Goal: Task Accomplishment & Management: Manage account settings

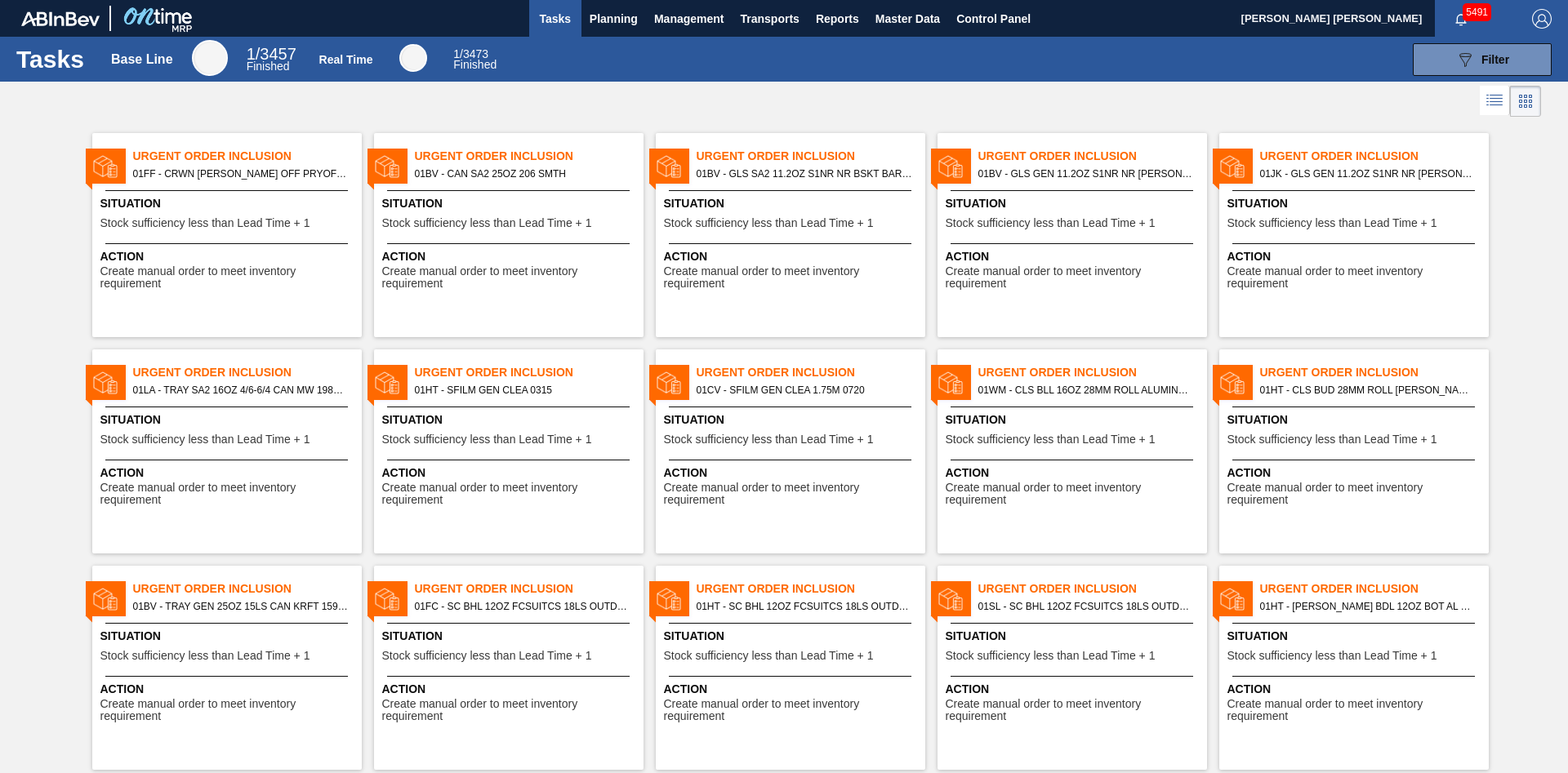
click at [549, 218] on span "Stock sufficiency less than Lead Time + 1" at bounding box center [487, 222] width 210 height 12
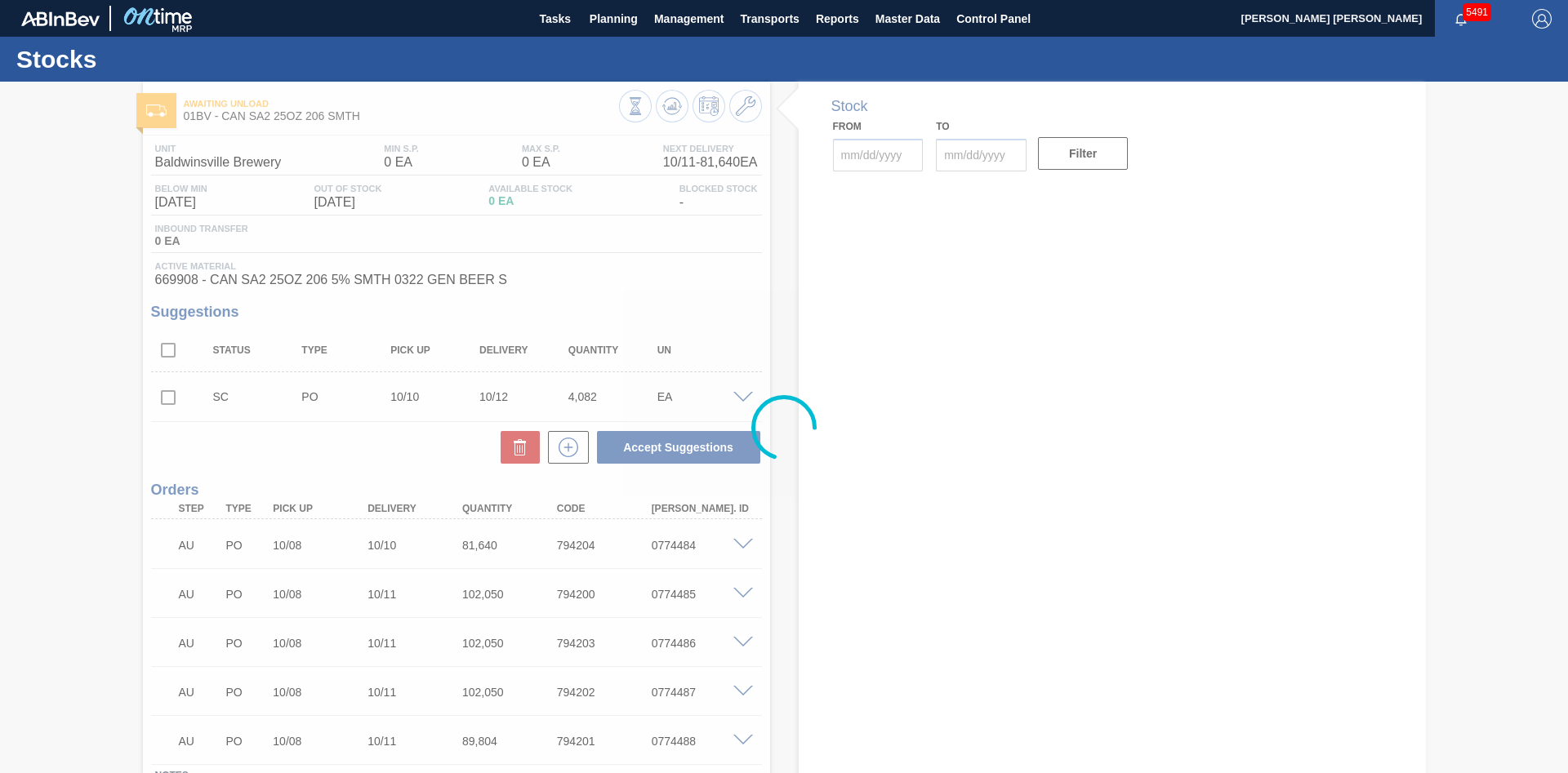
type input "[DATE]"
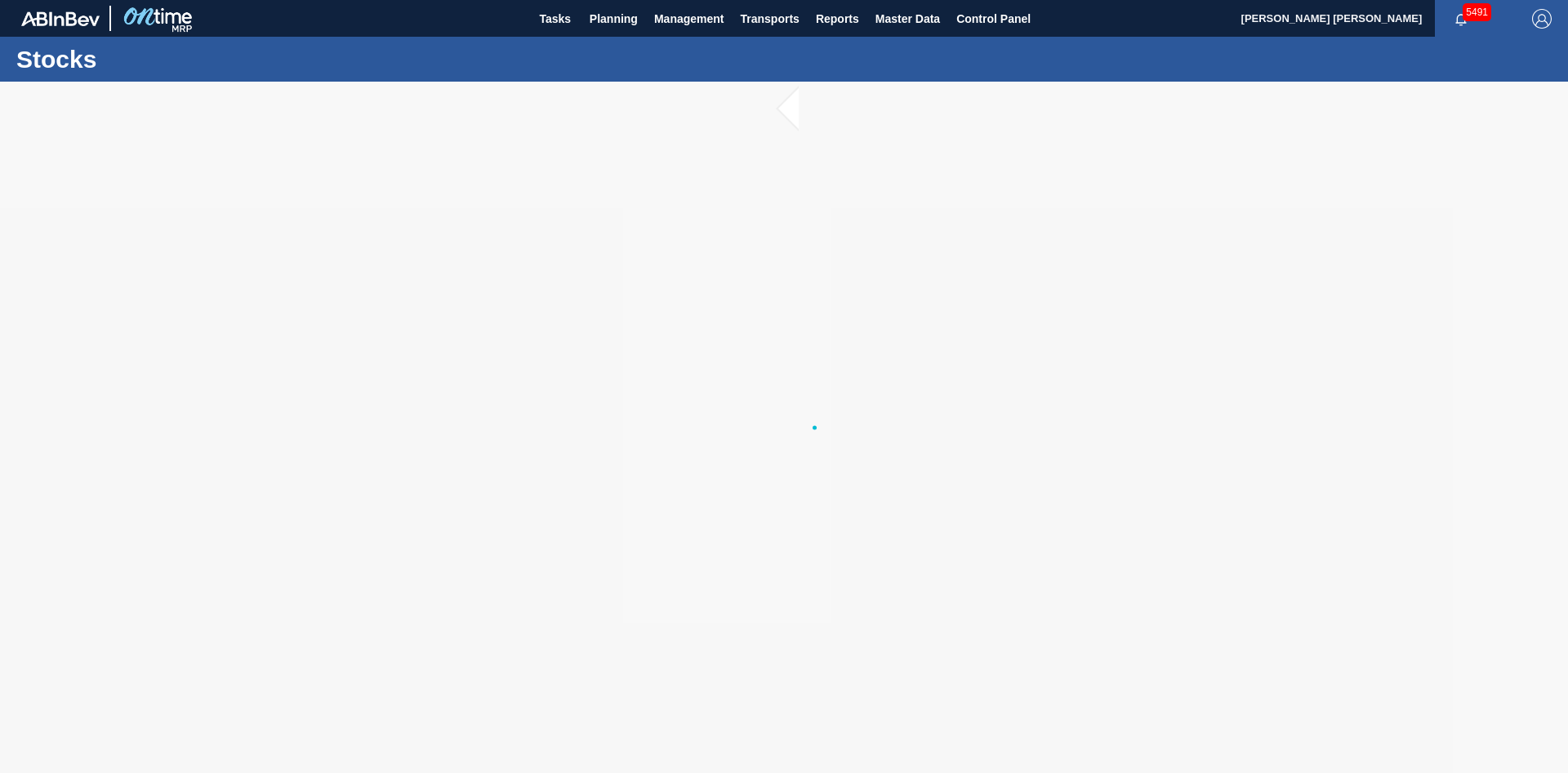
click at [809, 310] on div at bounding box center [784, 427] width 1568 height 692
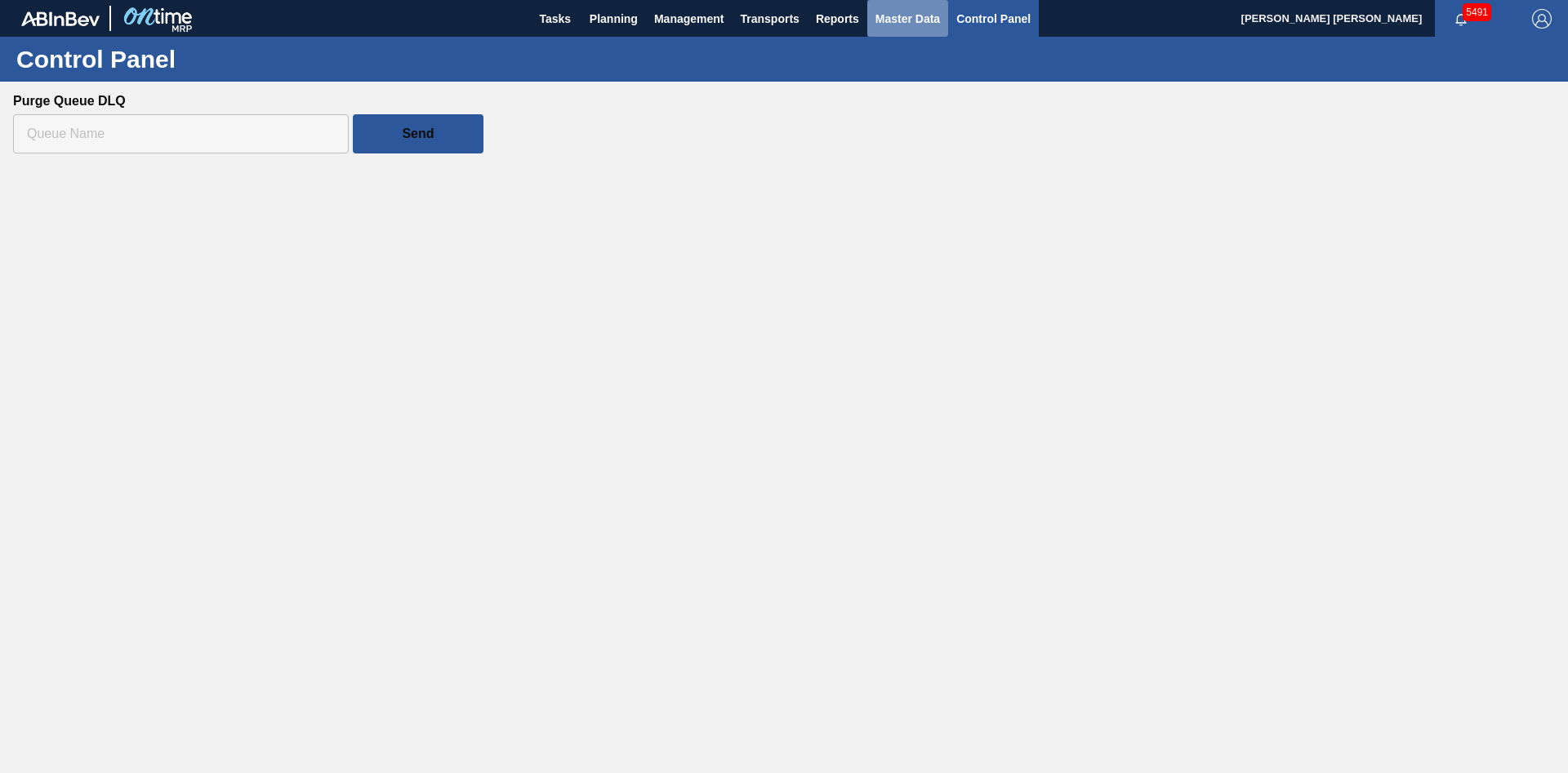
click at [925, 29] on button "Master Data" at bounding box center [908, 18] width 81 height 37
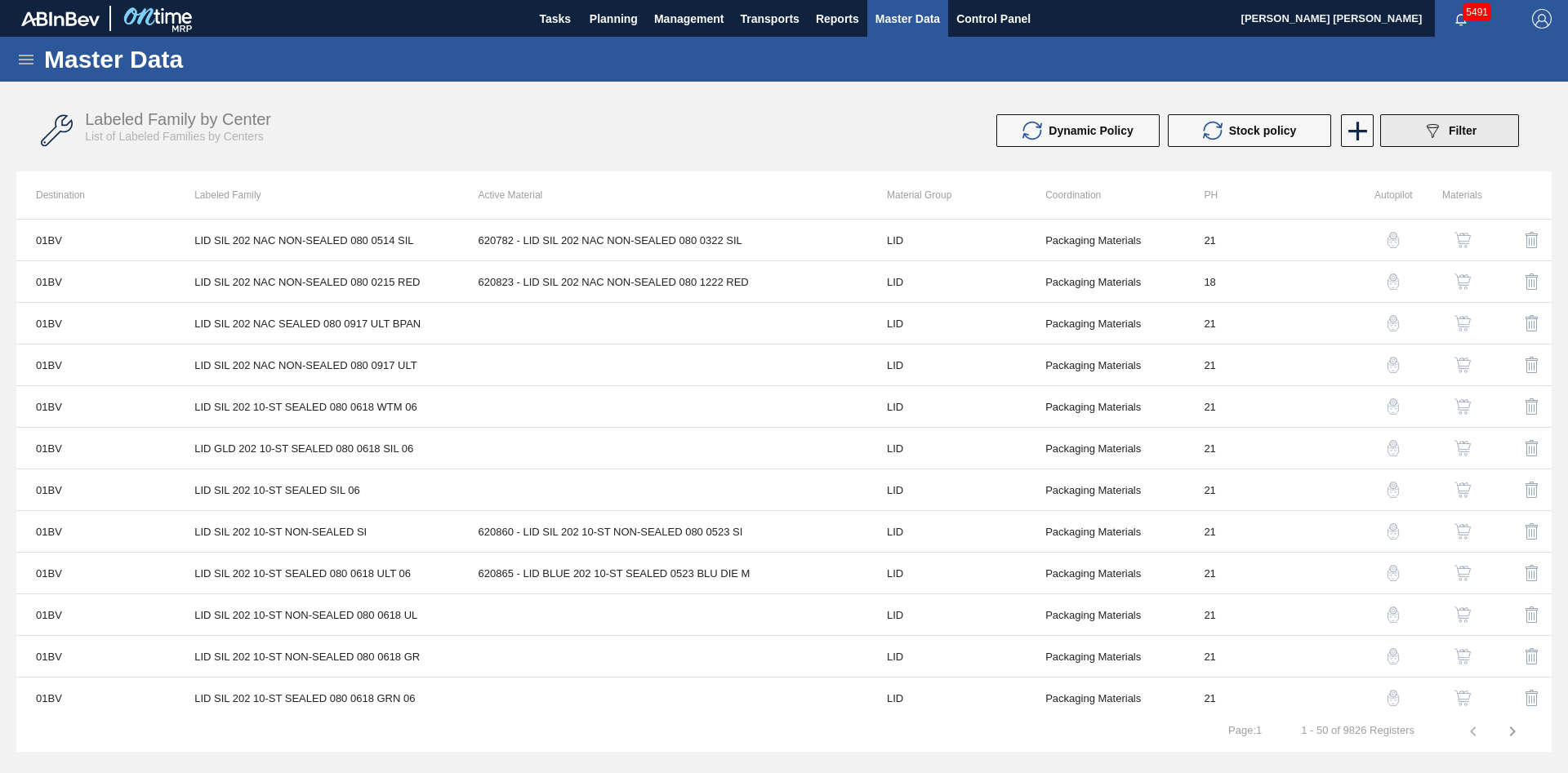
click at [1411, 140] on button "089F7B8B-B2A5-4AFE-B5C0-19BA573D28AC Filter" at bounding box center [1450, 131] width 139 height 33
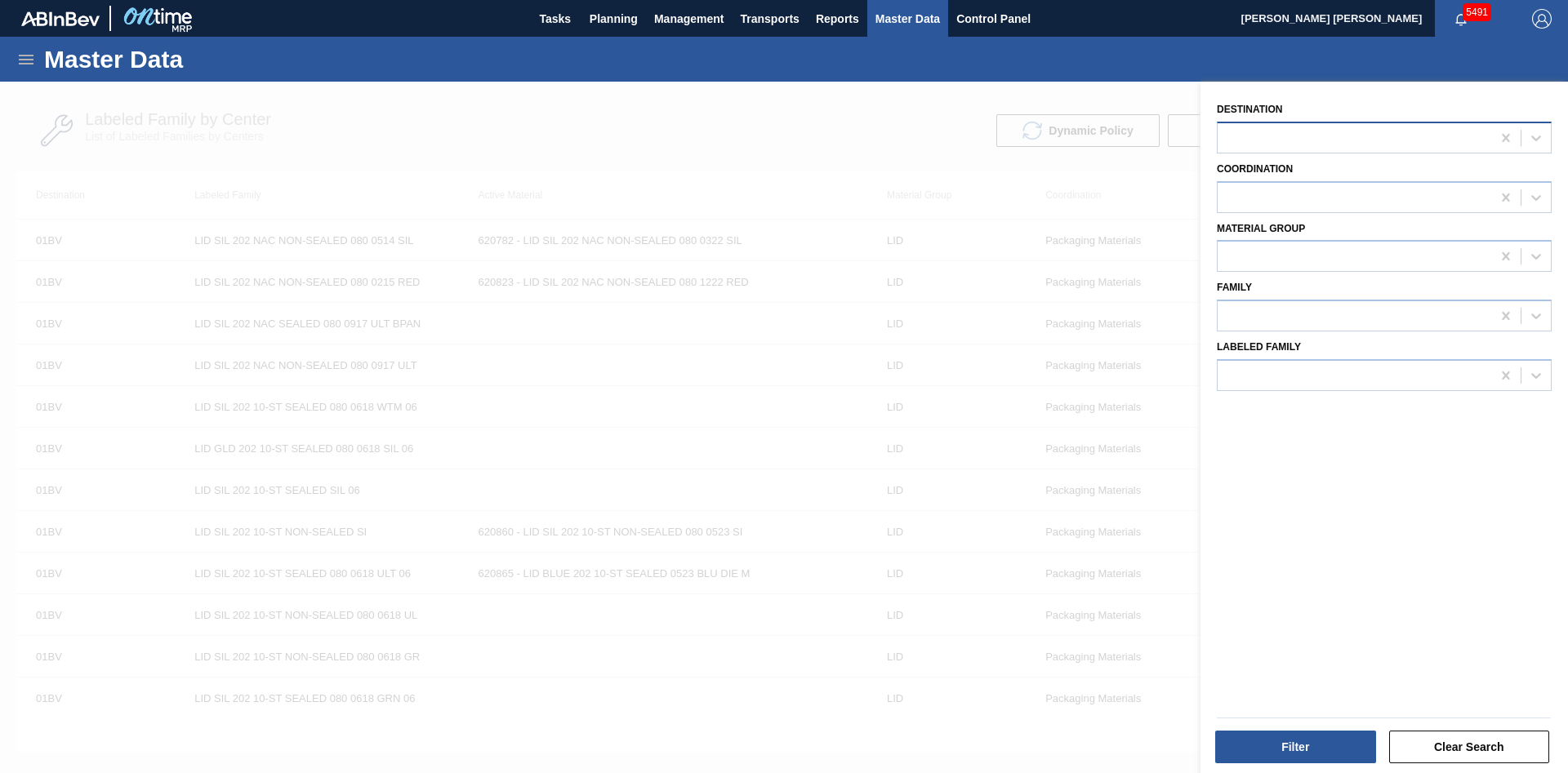
click at [1271, 138] on div at bounding box center [1354, 137] width 274 height 24
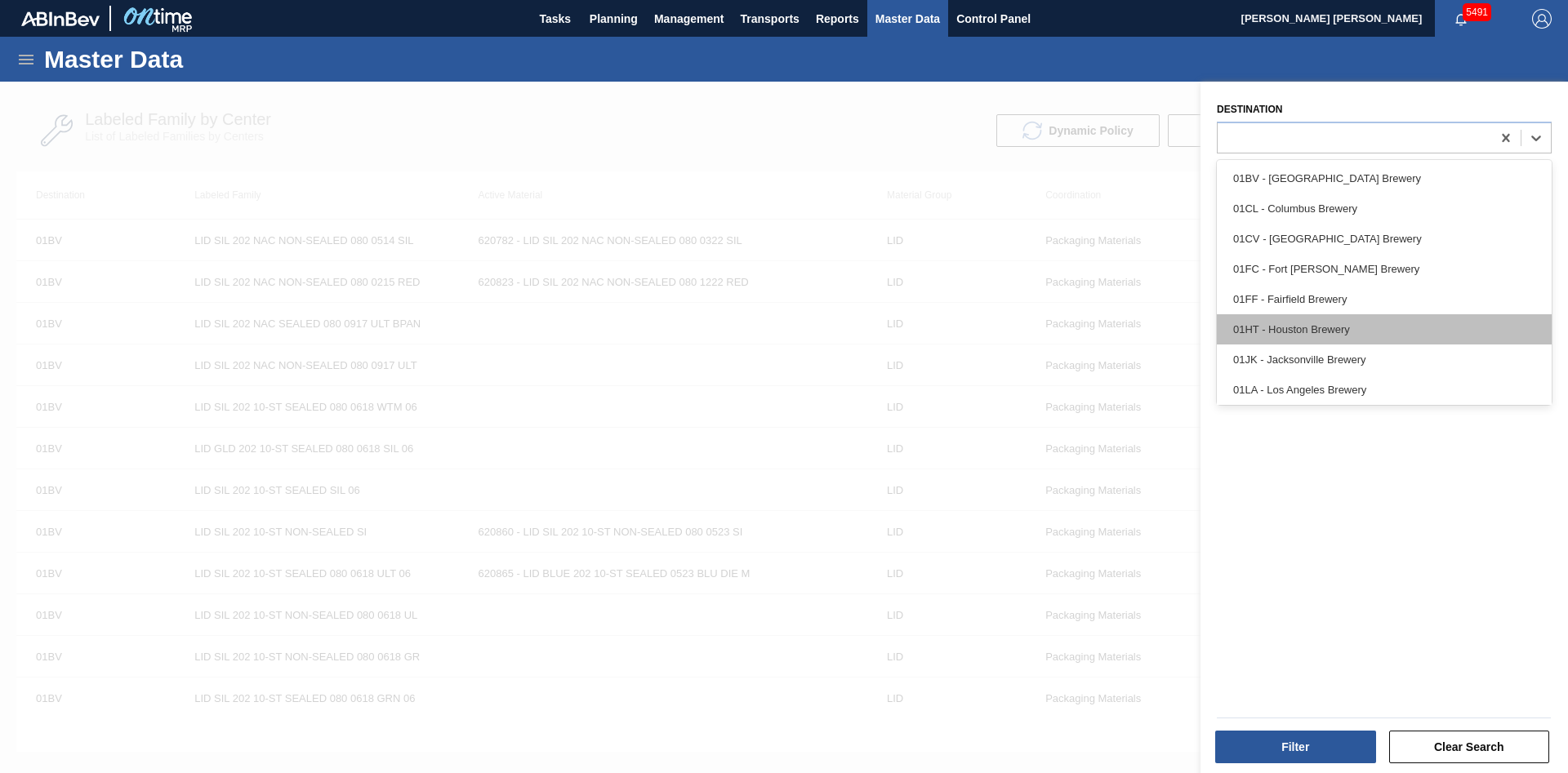
click at [1294, 327] on div "01HT - Houston Brewery" at bounding box center [1384, 329] width 335 height 30
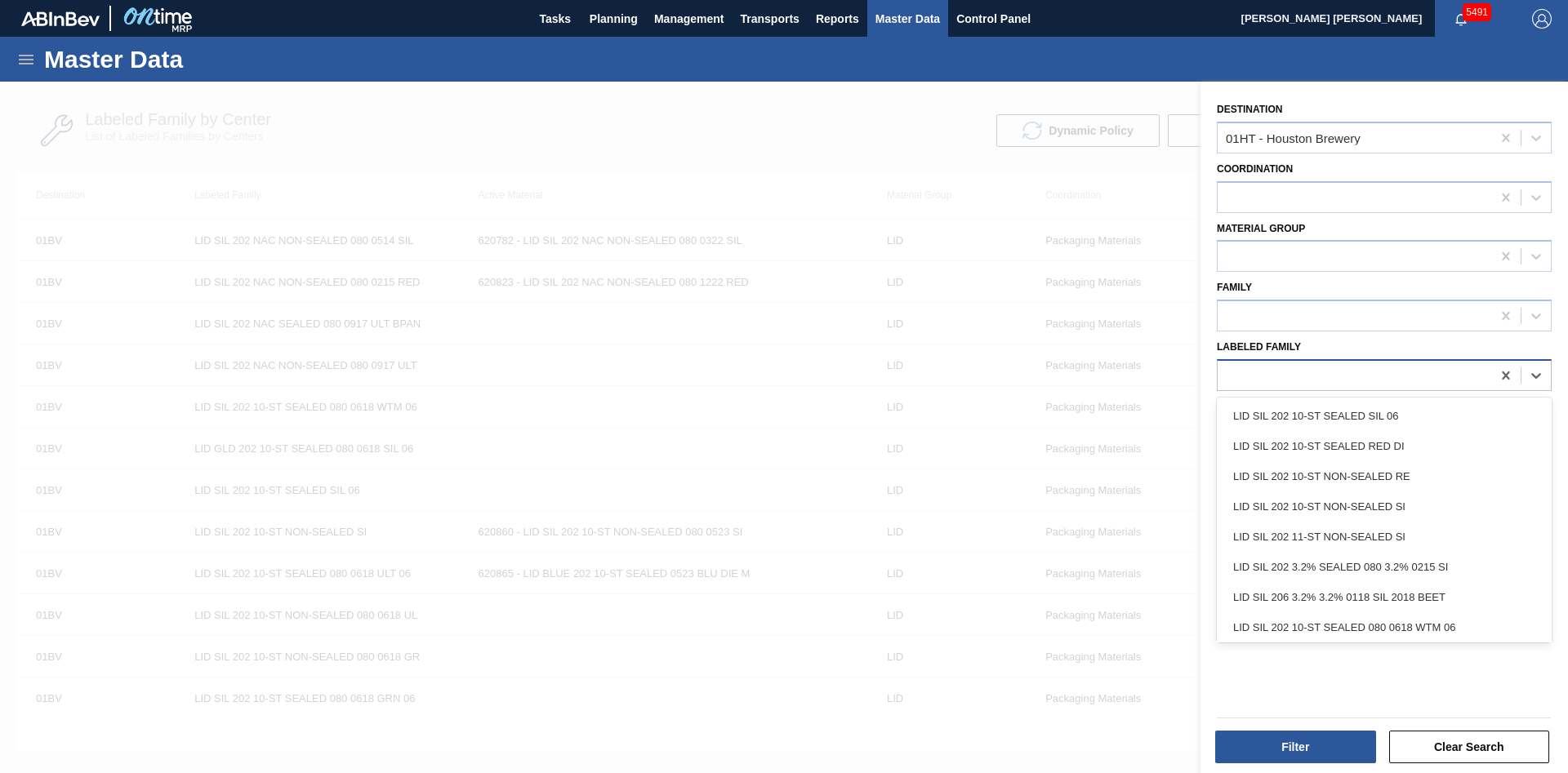
click at [1255, 380] on div at bounding box center [1354, 375] width 274 height 24
paste Family "CAN KLS 12OZ 202 SMTH"
type Family "CAN KLS 12OZ 202 SMTH"
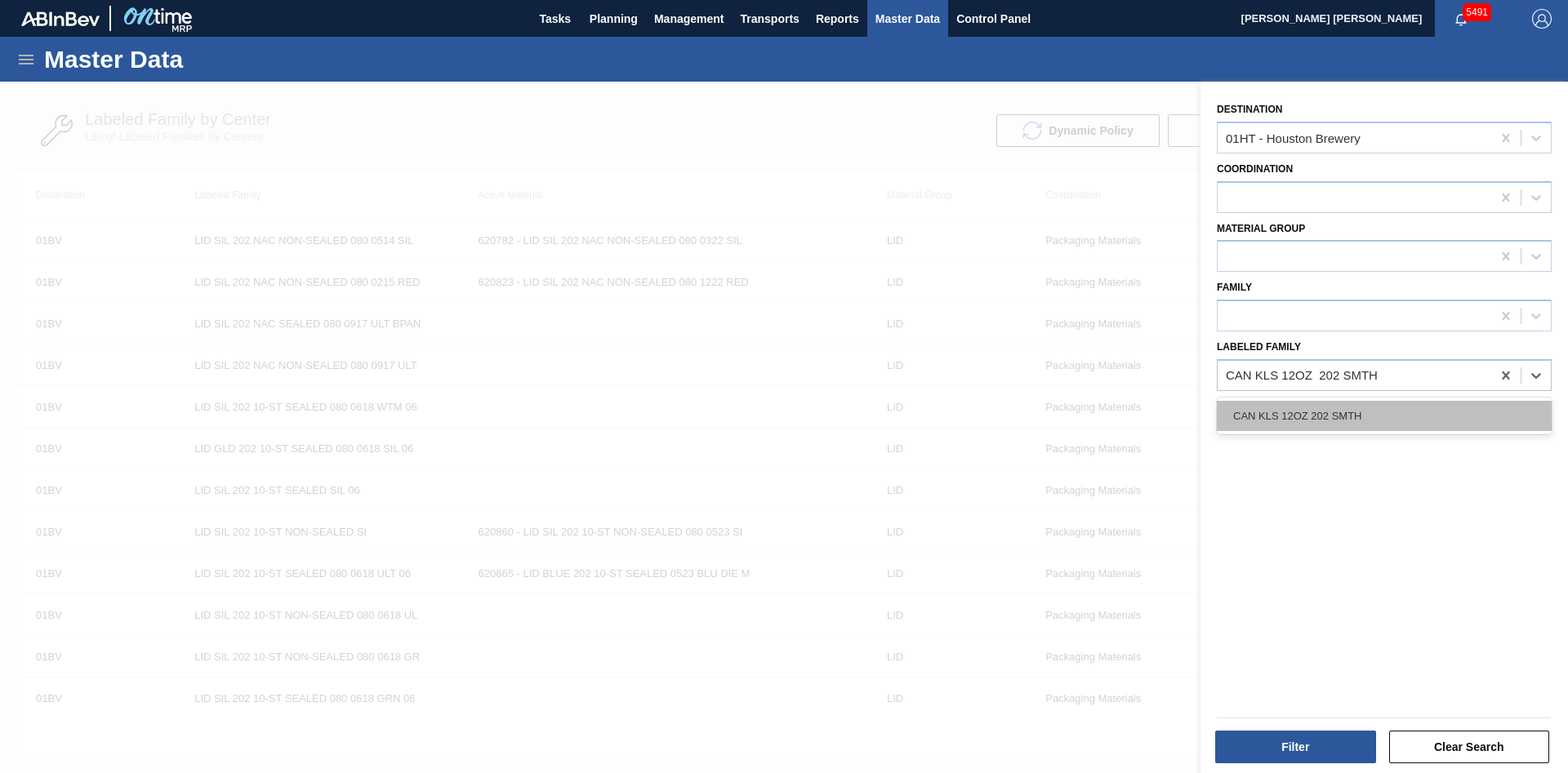
click at [1282, 413] on div "CAN KLS 12OZ 202 SMTH" at bounding box center [1384, 415] width 335 height 30
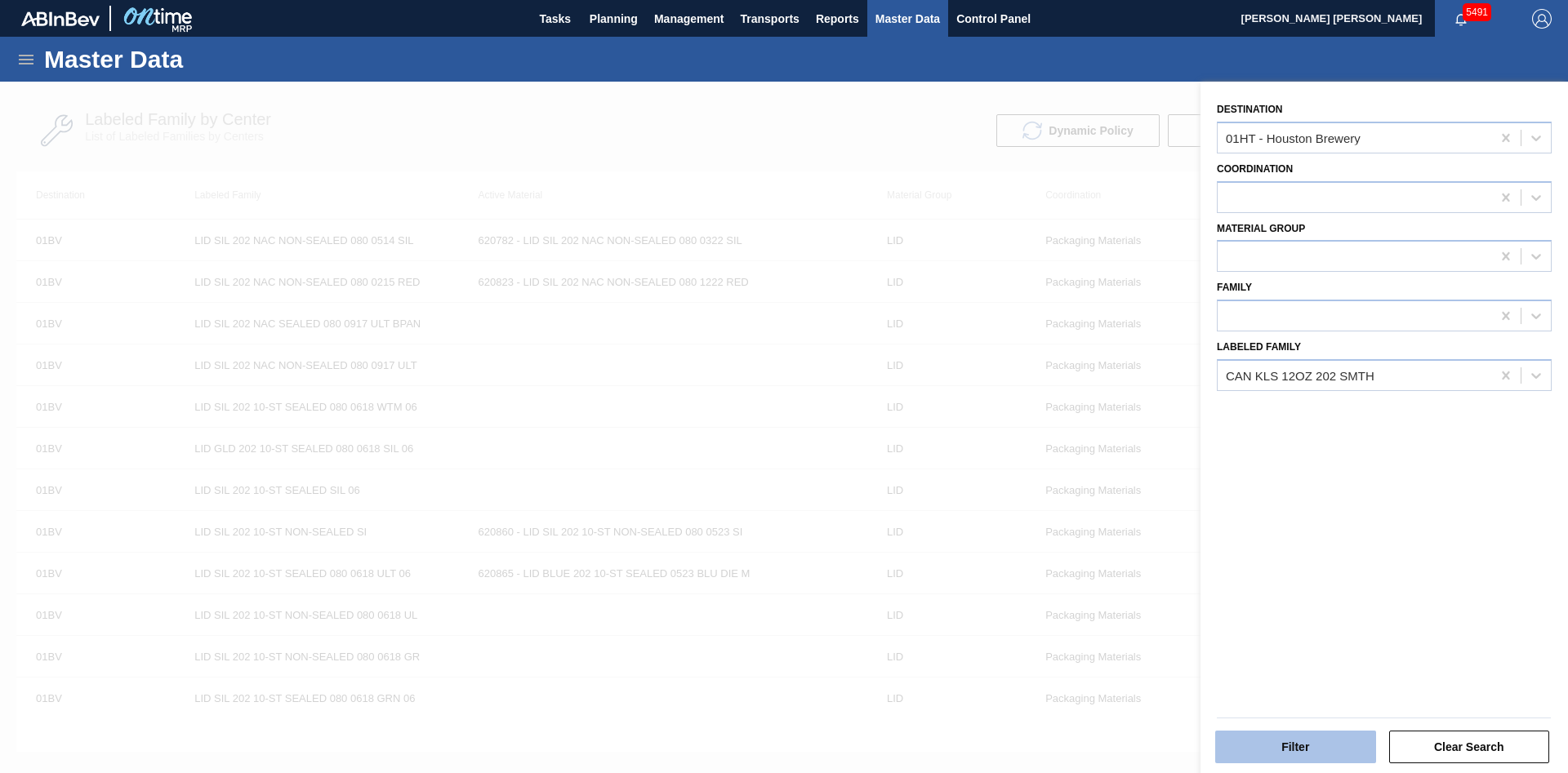
click at [1302, 740] on button "Filter" at bounding box center [1296, 747] width 161 height 33
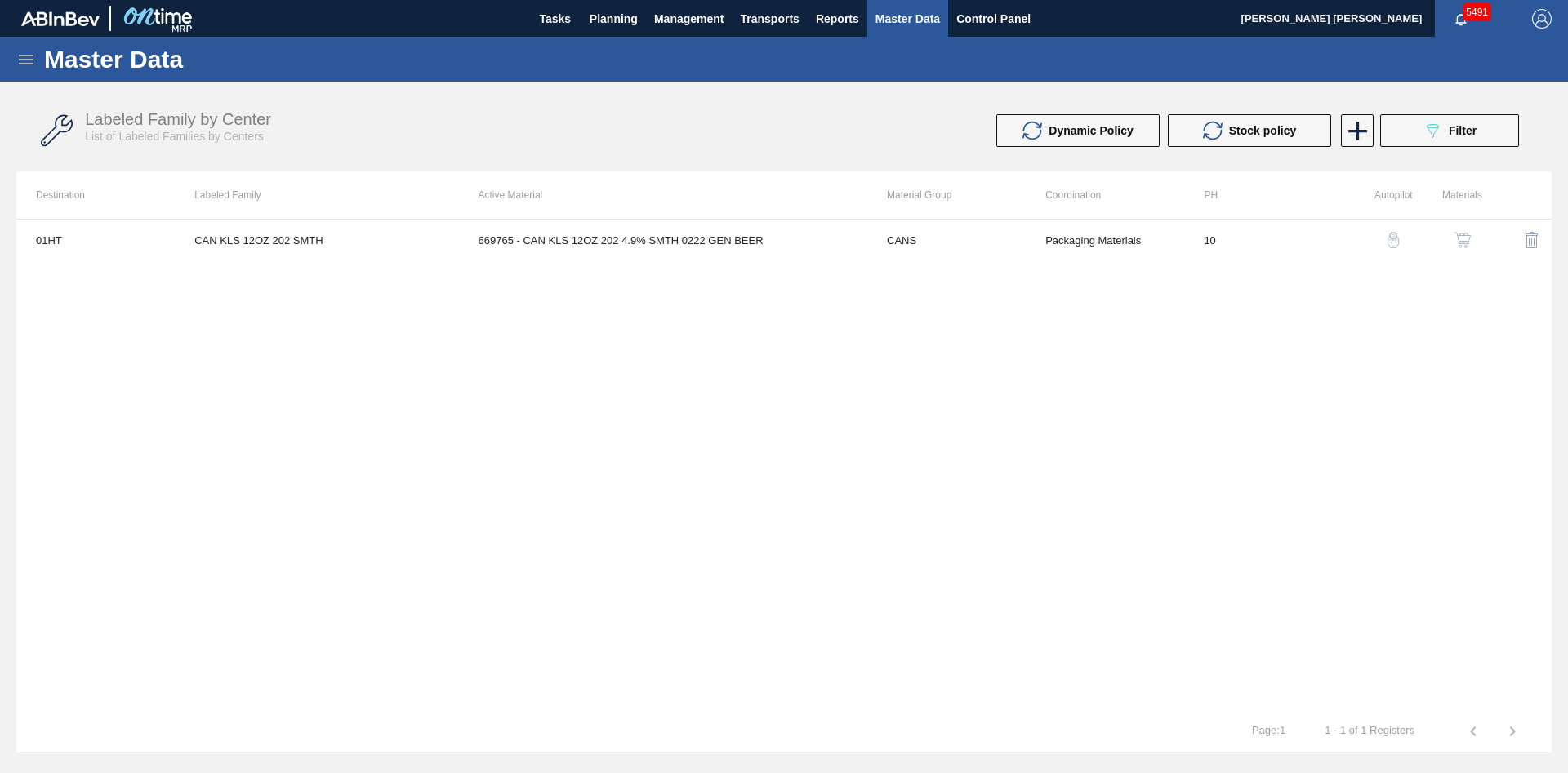
click at [761, 251] on td "669765 - CAN KLS 12OZ 202 4.9% SMTH 0222 GEN BEER" at bounding box center [663, 240] width 408 height 41
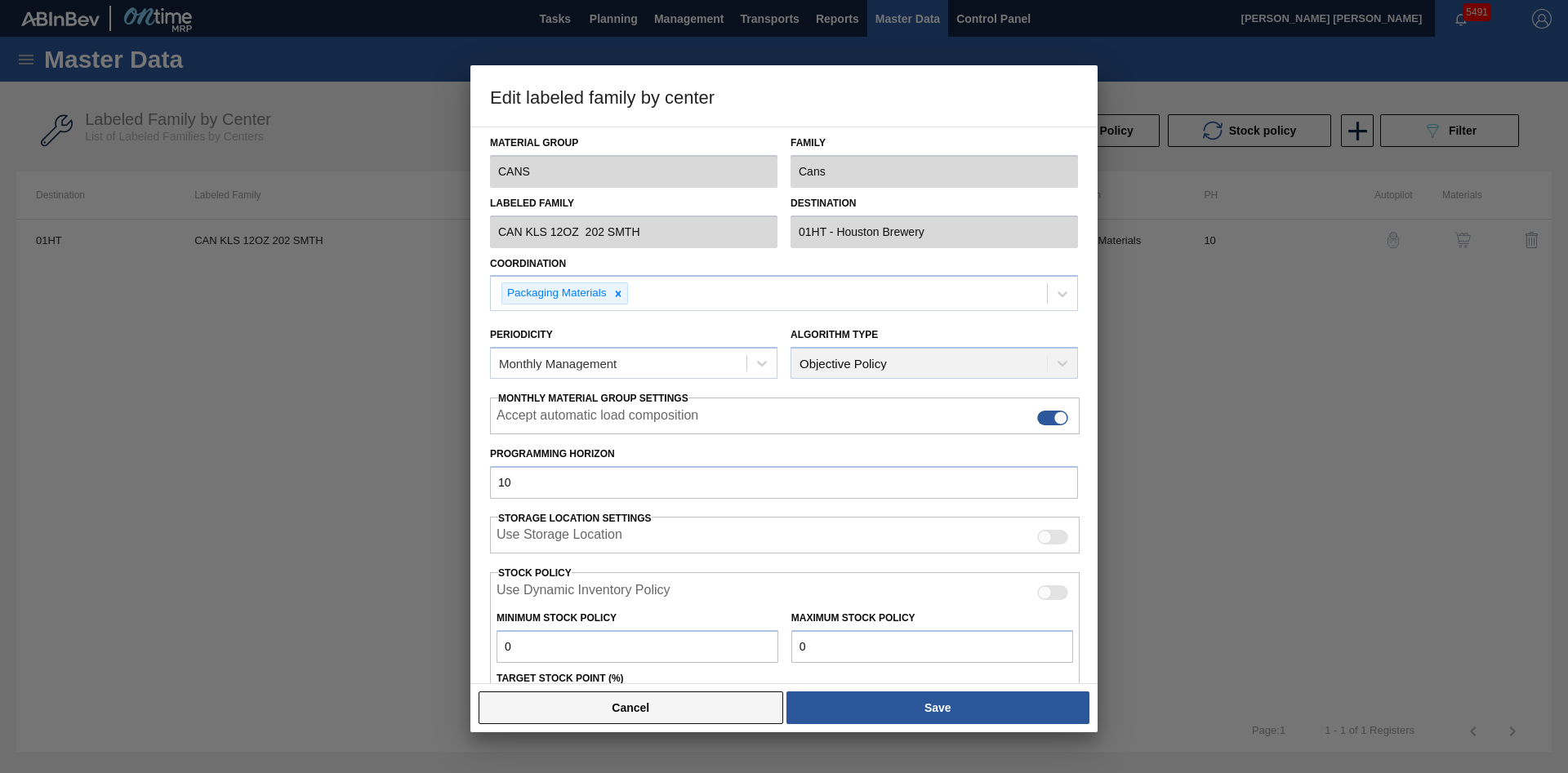
click at [683, 715] on button "Cancel" at bounding box center [631, 708] width 305 height 33
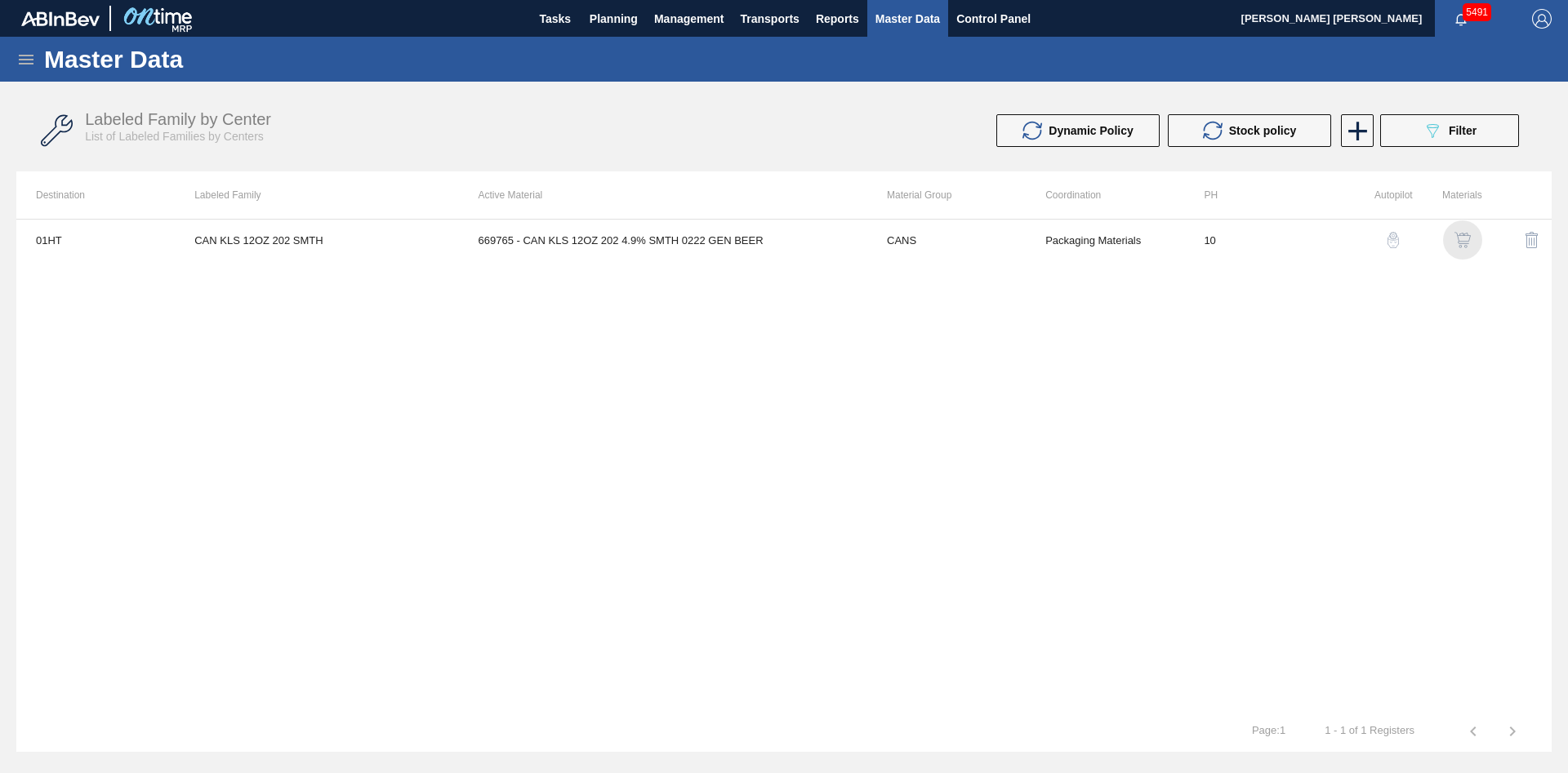
click at [1466, 243] on img "button" at bounding box center [1463, 240] width 16 height 16
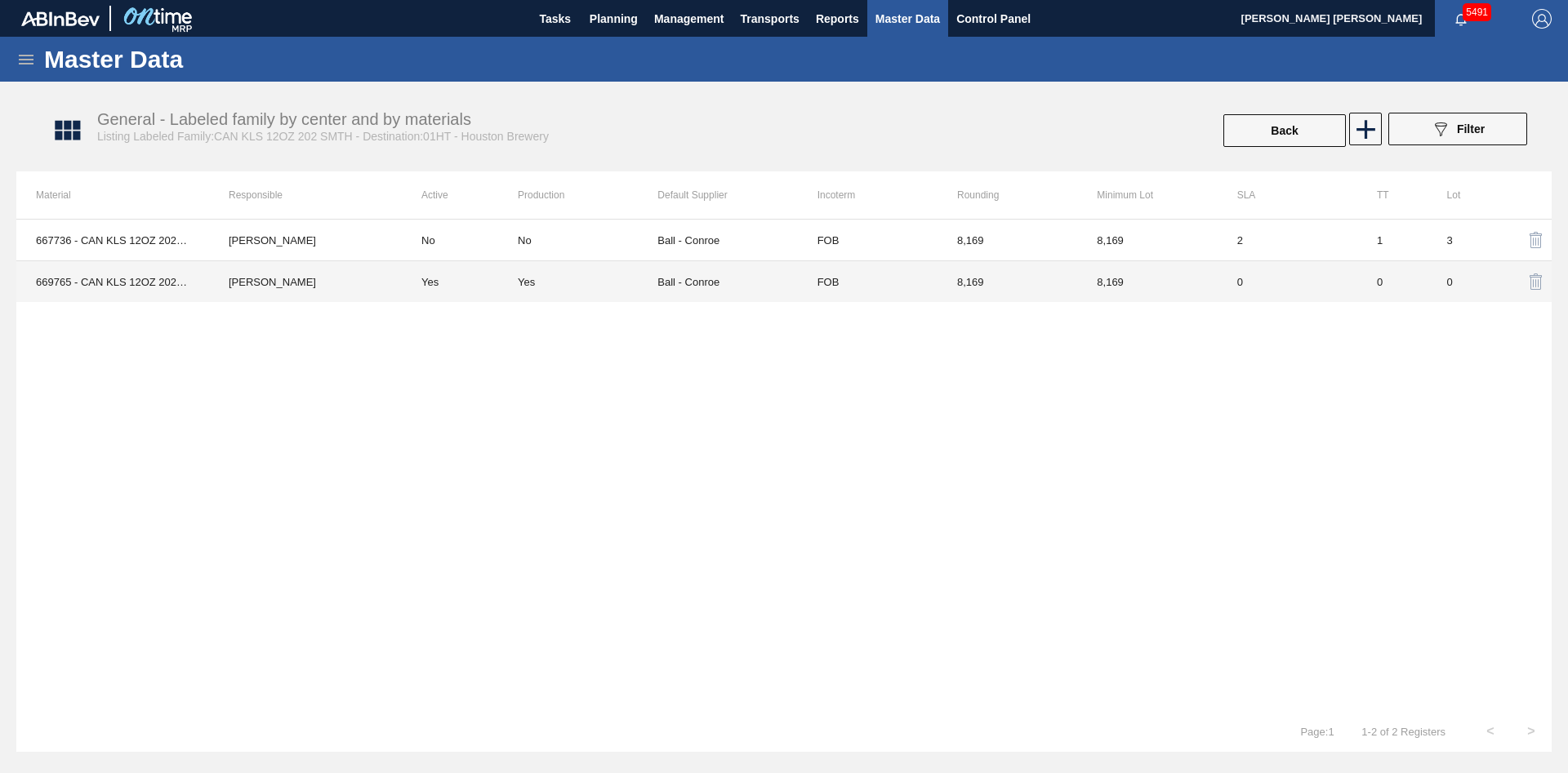
click at [1065, 276] on td "8,169" at bounding box center [1007, 283] width 140 height 42
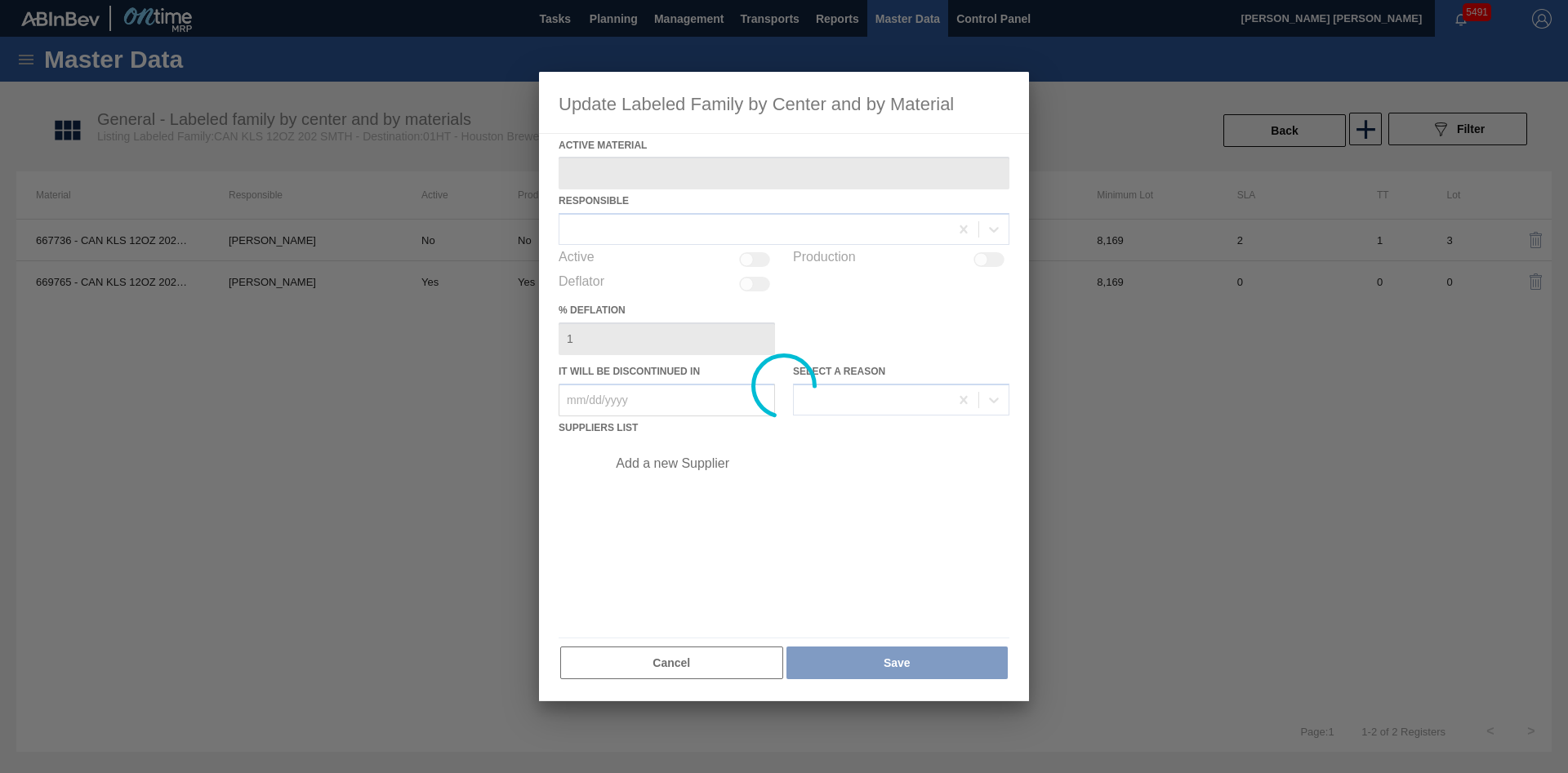
type Material "669765 - CAN KLS 12OZ 202 4.9% SMTH 0222 GEN BEER"
checkbox input "true"
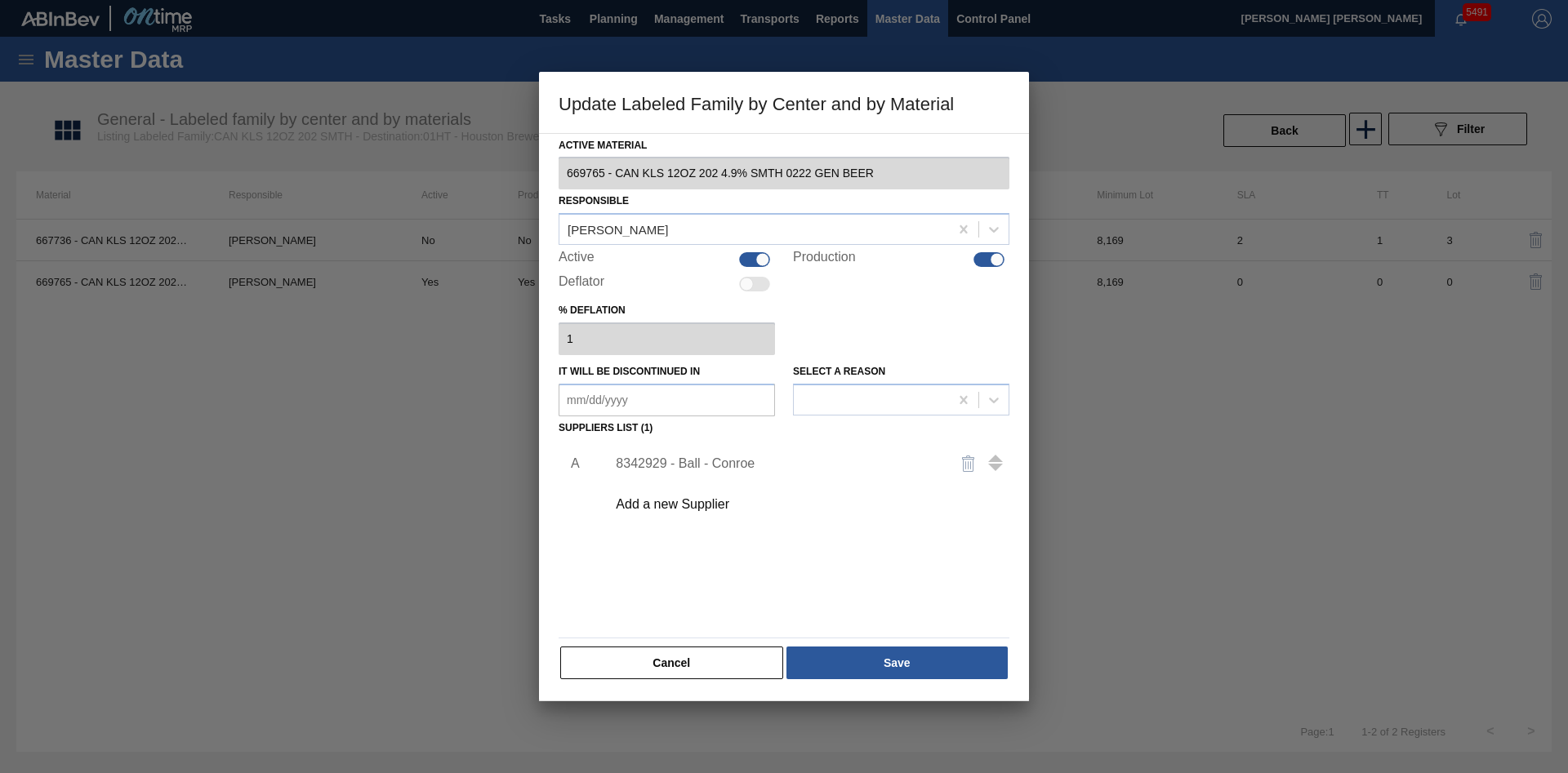
click at [984, 266] on div at bounding box center [989, 260] width 31 height 15
checkbox input "false"
click at [860, 663] on button "Save" at bounding box center [897, 663] width 222 height 33
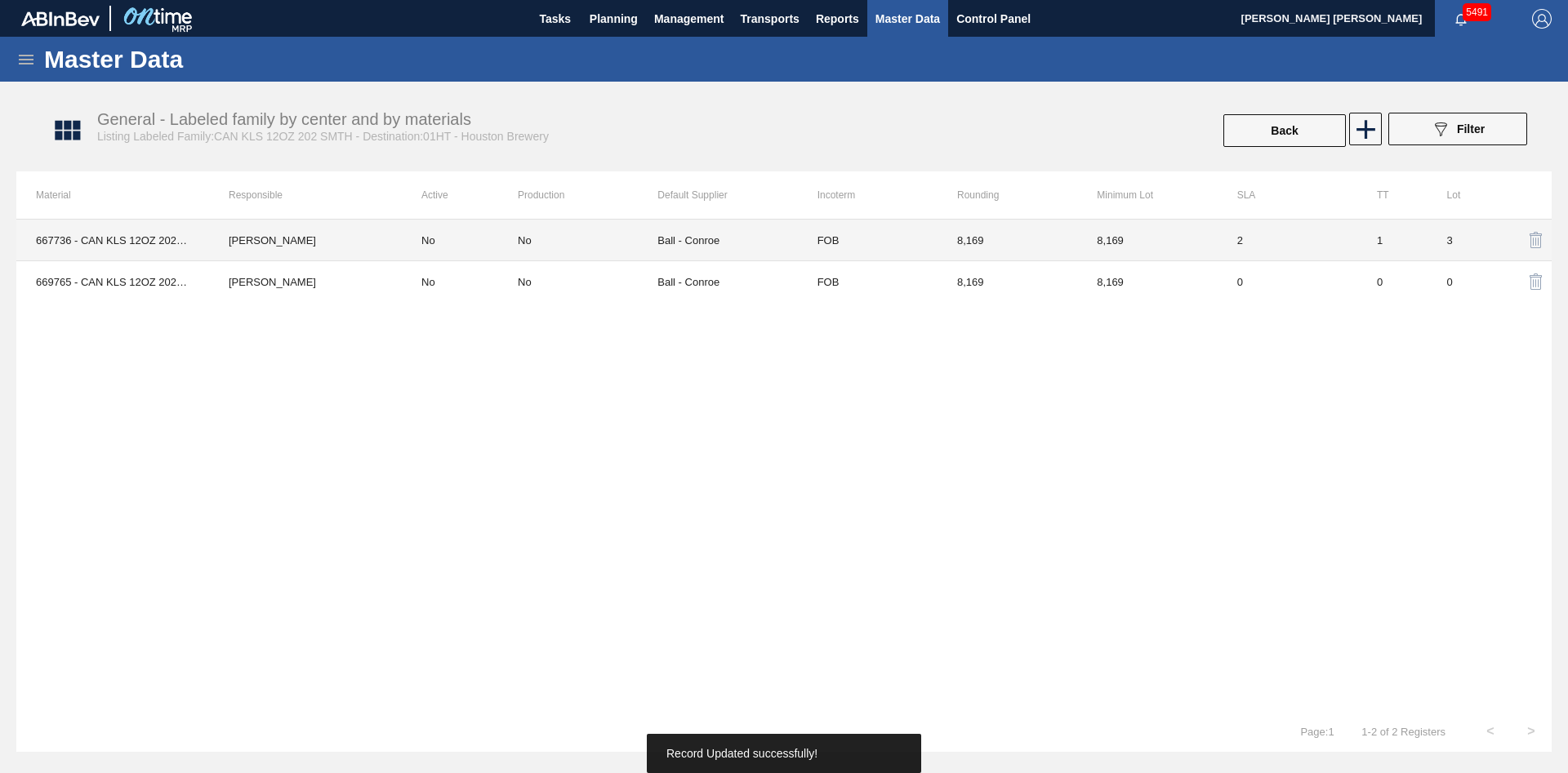
click at [581, 240] on div "No" at bounding box center [588, 240] width 140 height 12
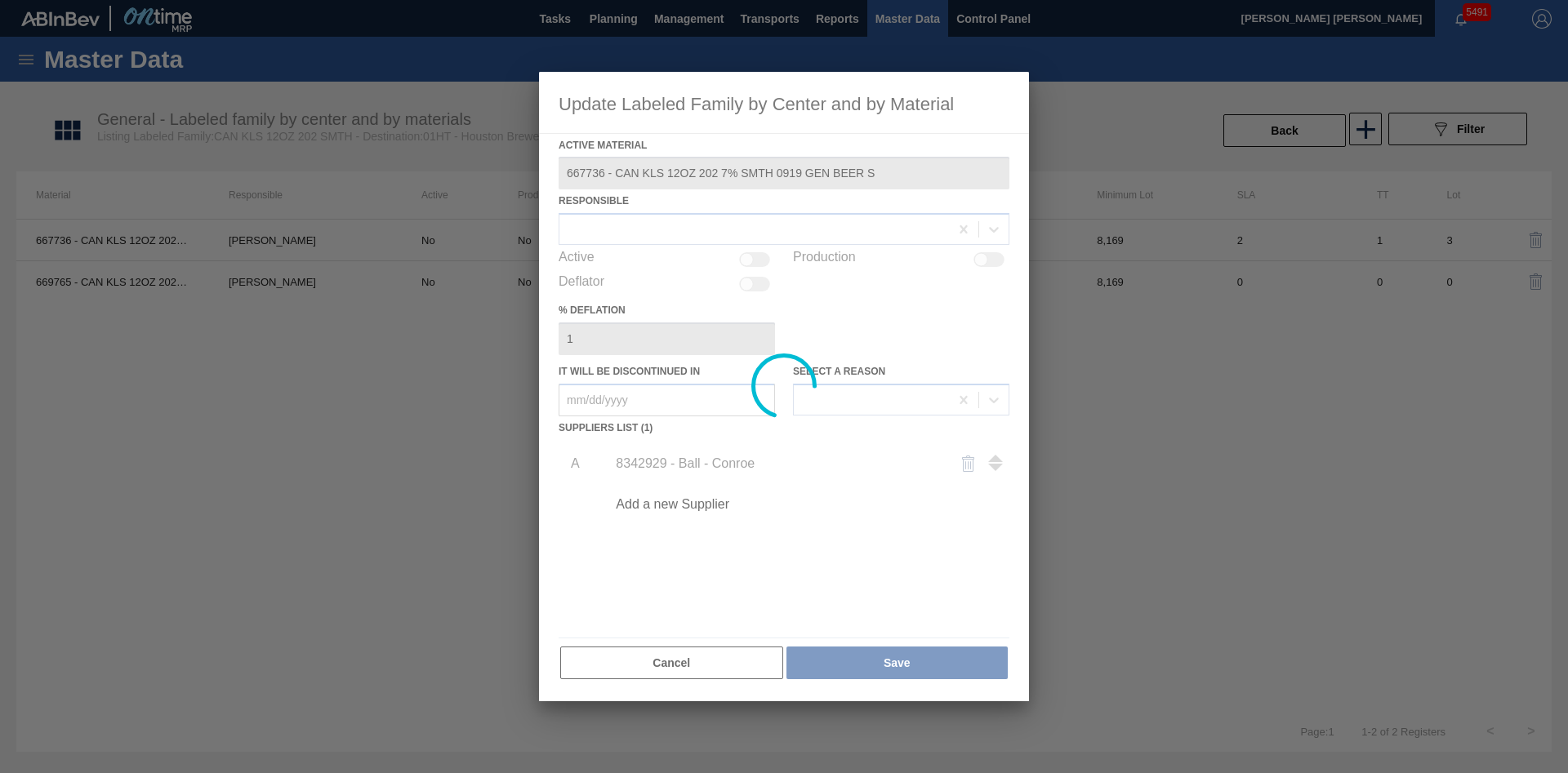
type Material "667736 - CAN KLS 12OZ 202 7% SMTH 0919 GEN BEER S"
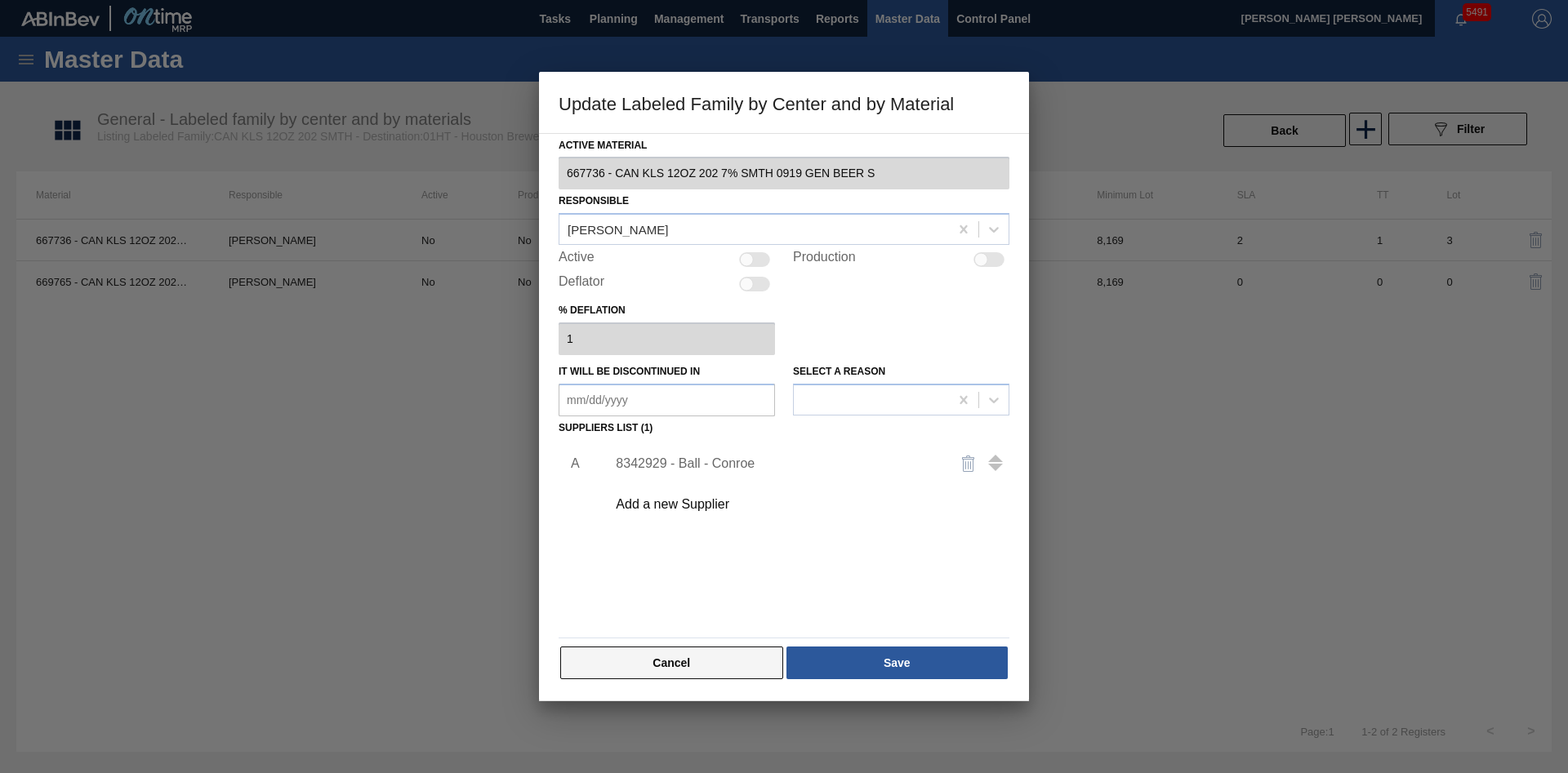
click at [634, 653] on button "Cancel" at bounding box center [672, 663] width 223 height 33
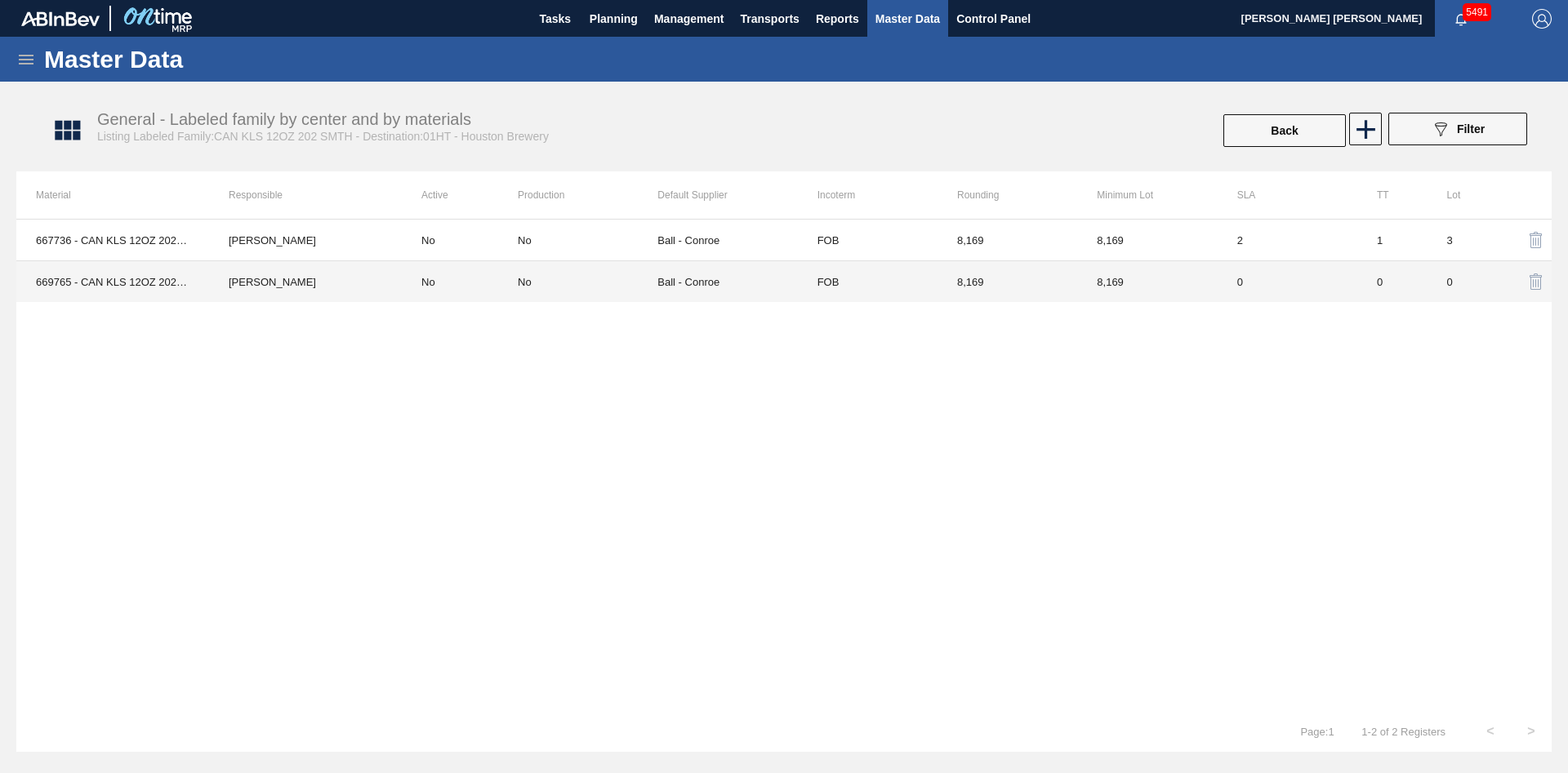
click at [619, 285] on div "No" at bounding box center [588, 282] width 140 height 12
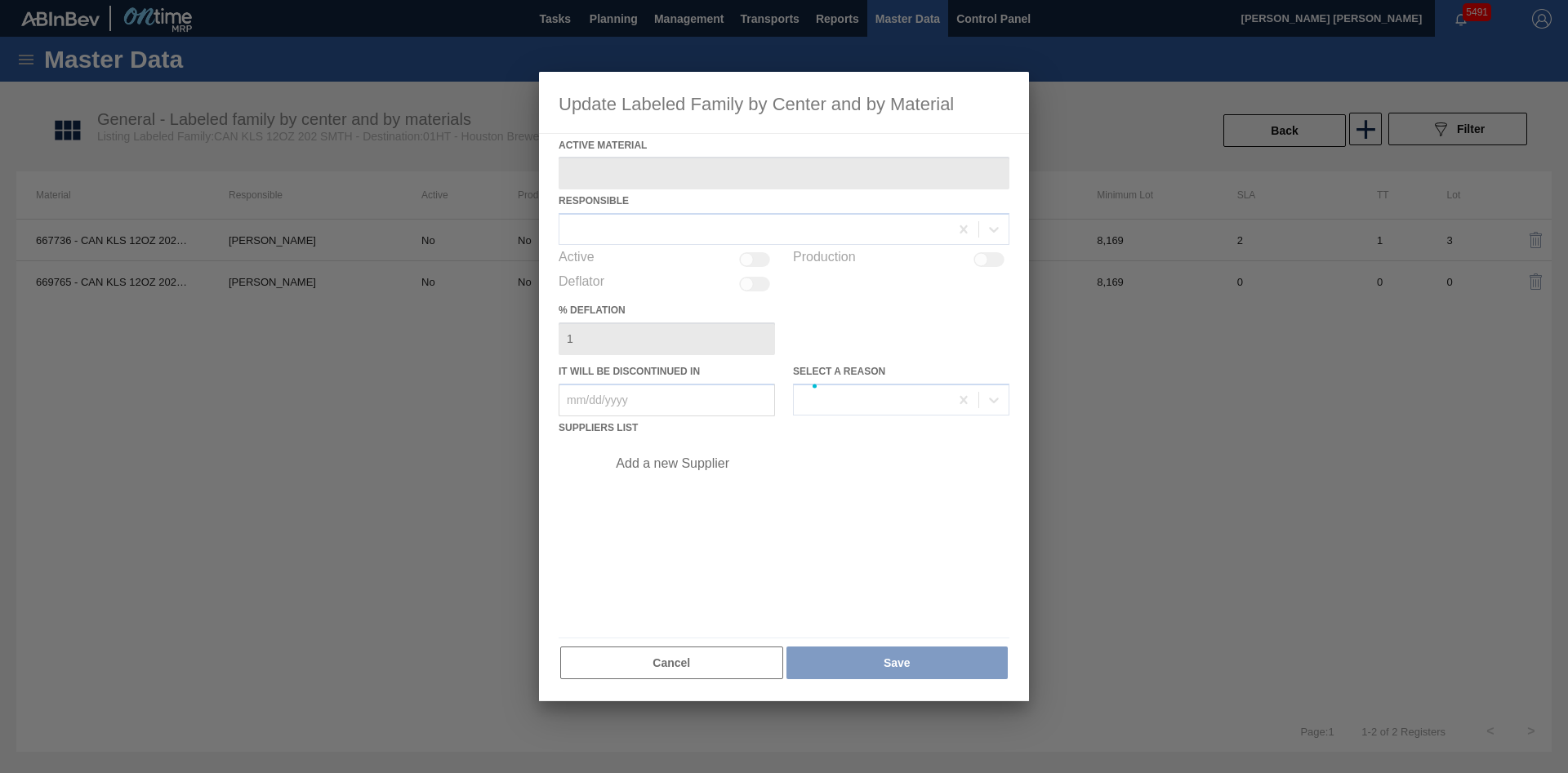
type Material "669765 - CAN KLS 12OZ 202 4.9% SMTH 0222 GEN BEER"
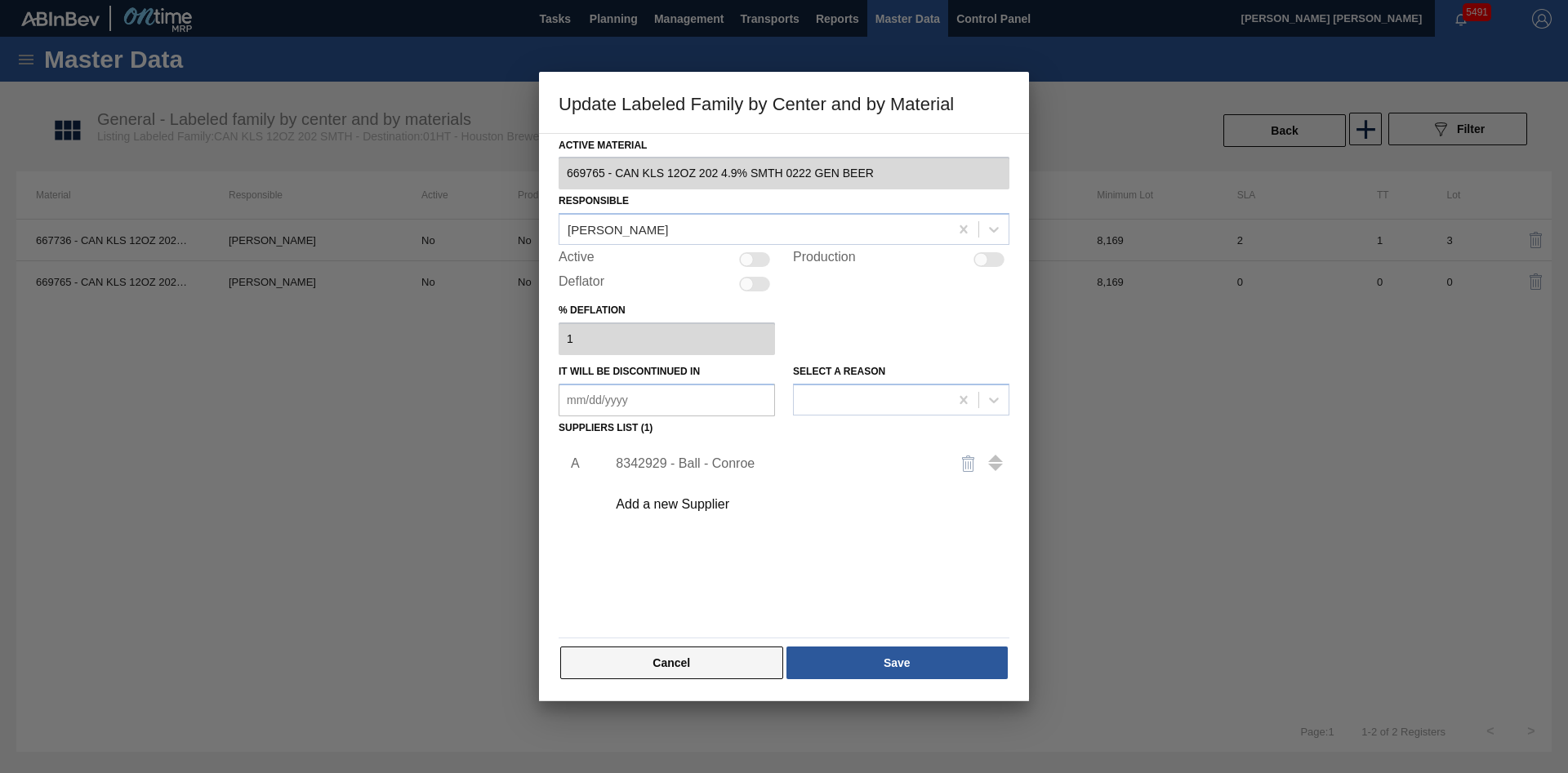
click at [693, 673] on button "Cancel" at bounding box center [672, 663] width 223 height 33
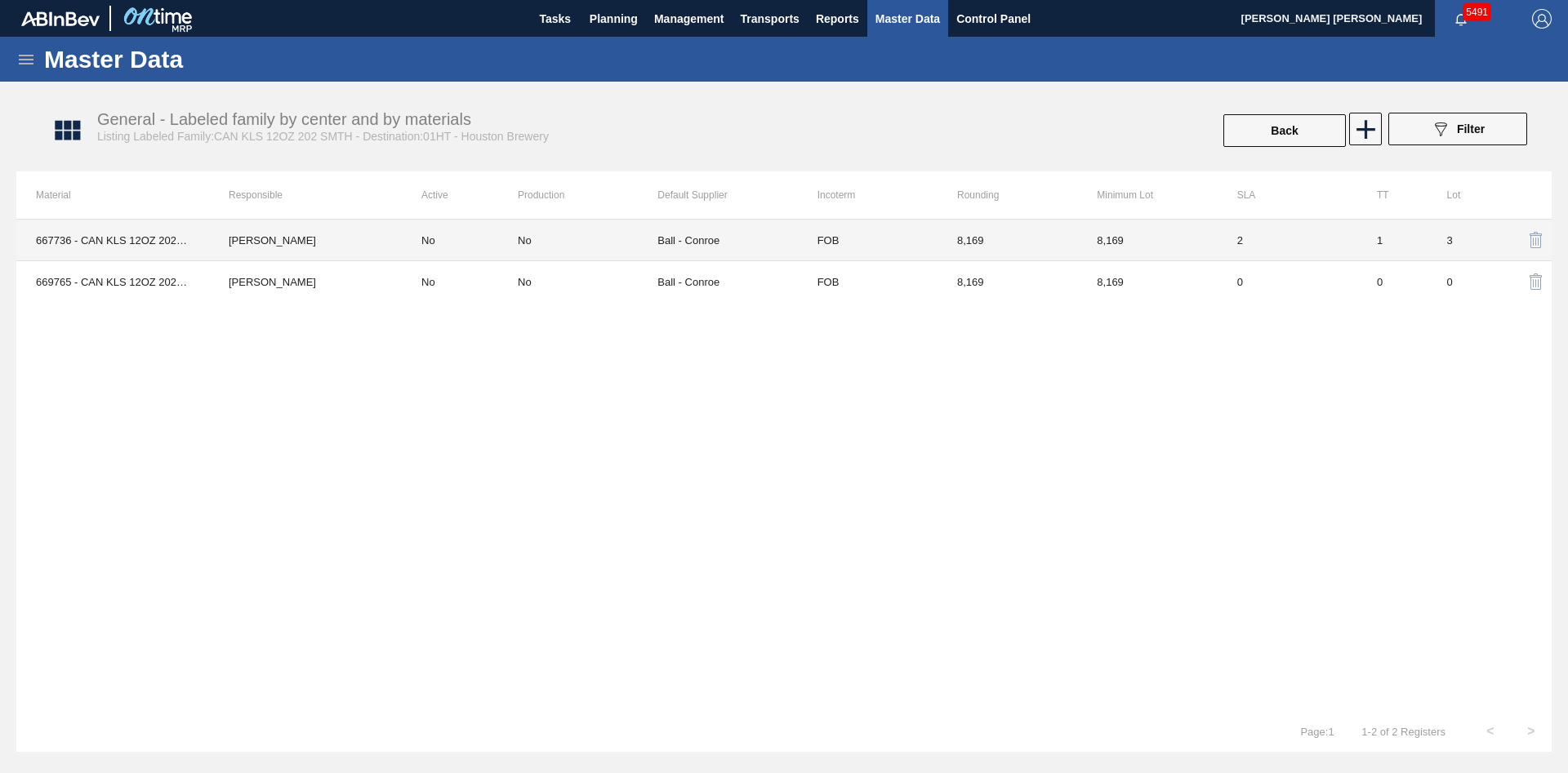
click at [573, 246] on td "No" at bounding box center [588, 241] width 140 height 42
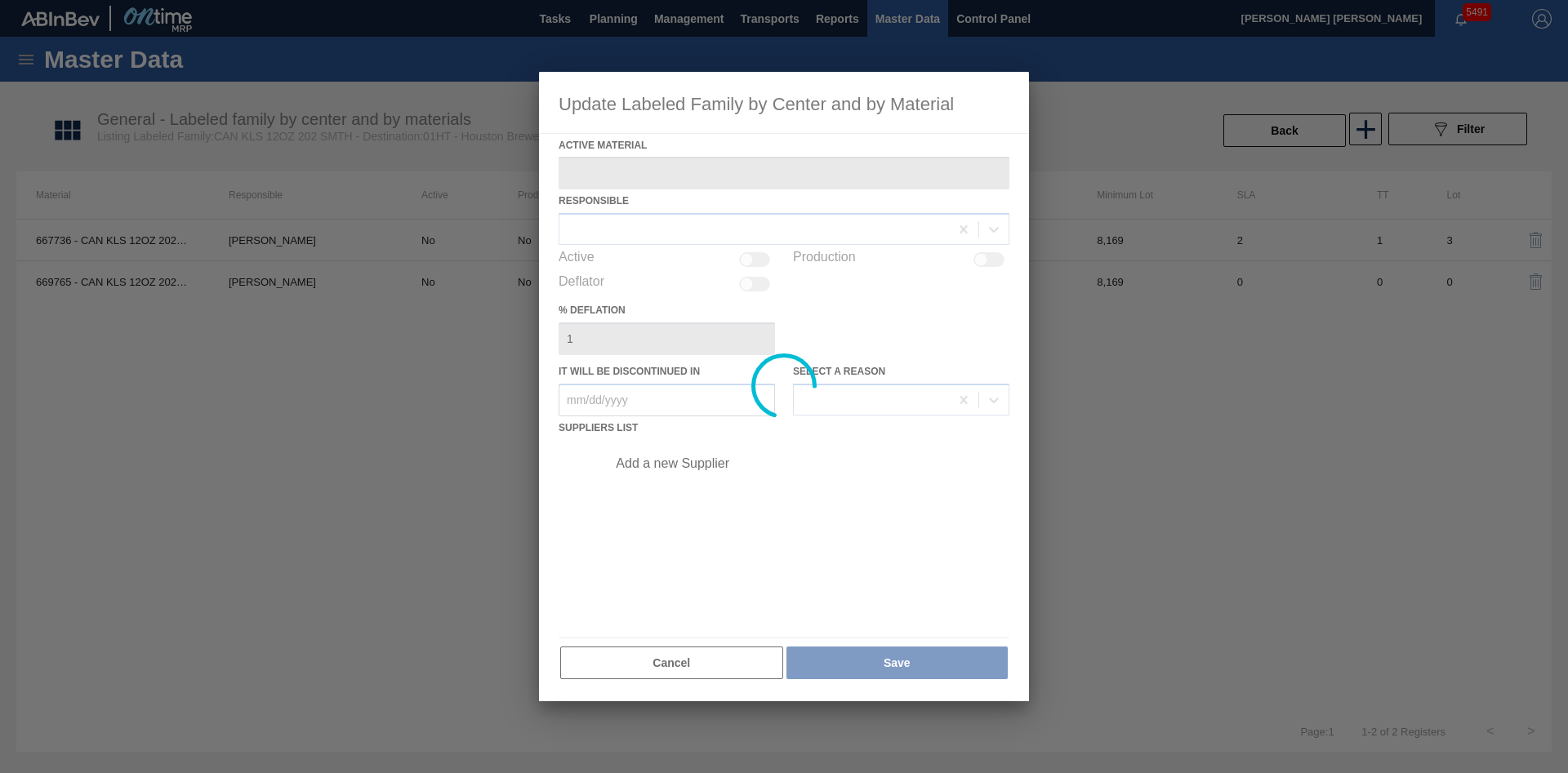
type Material "667736 - CAN KLS 12OZ 202 7% SMTH 0919 GEN BEER S"
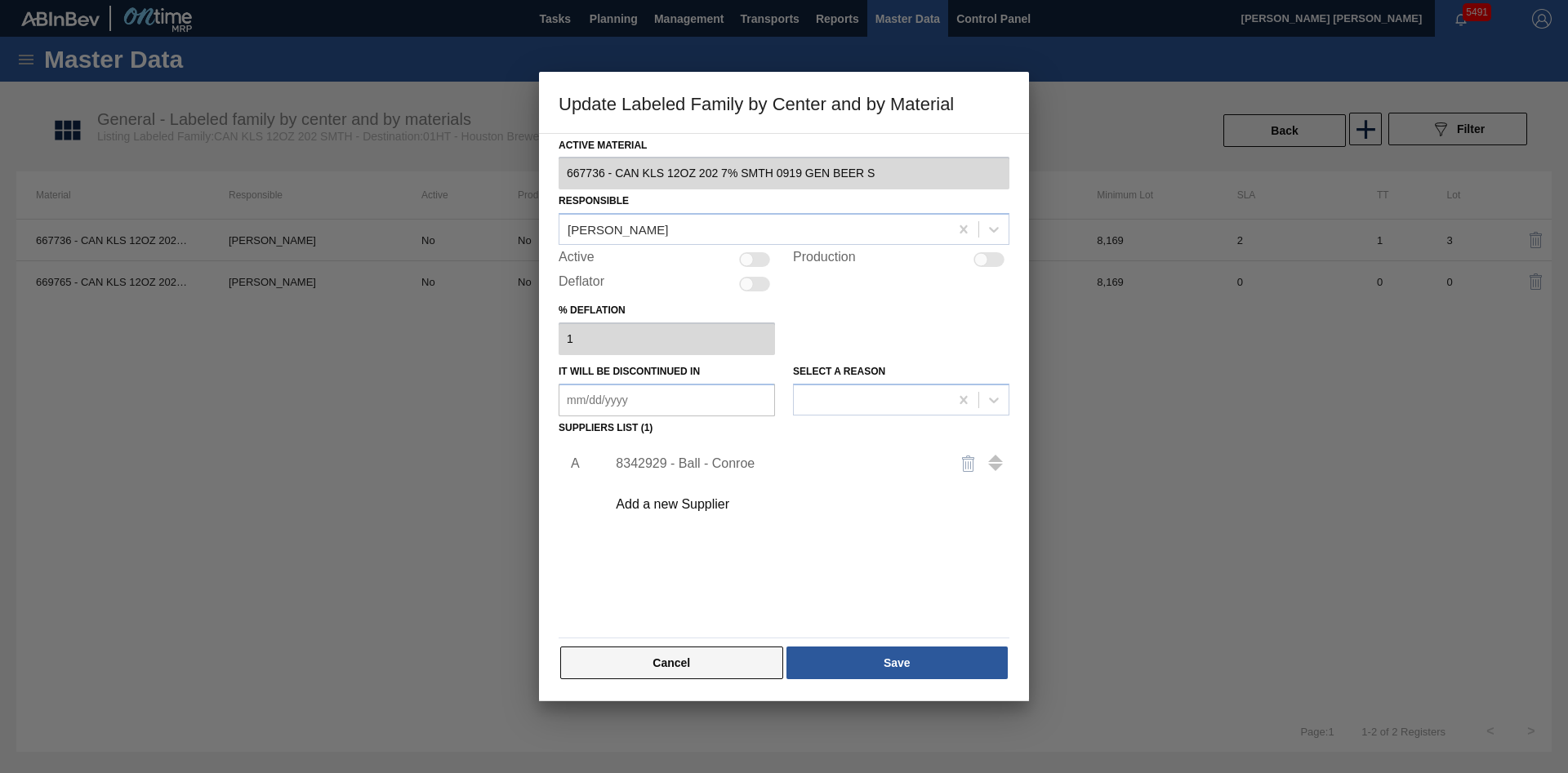
click at [655, 661] on button "Cancel" at bounding box center [672, 663] width 223 height 33
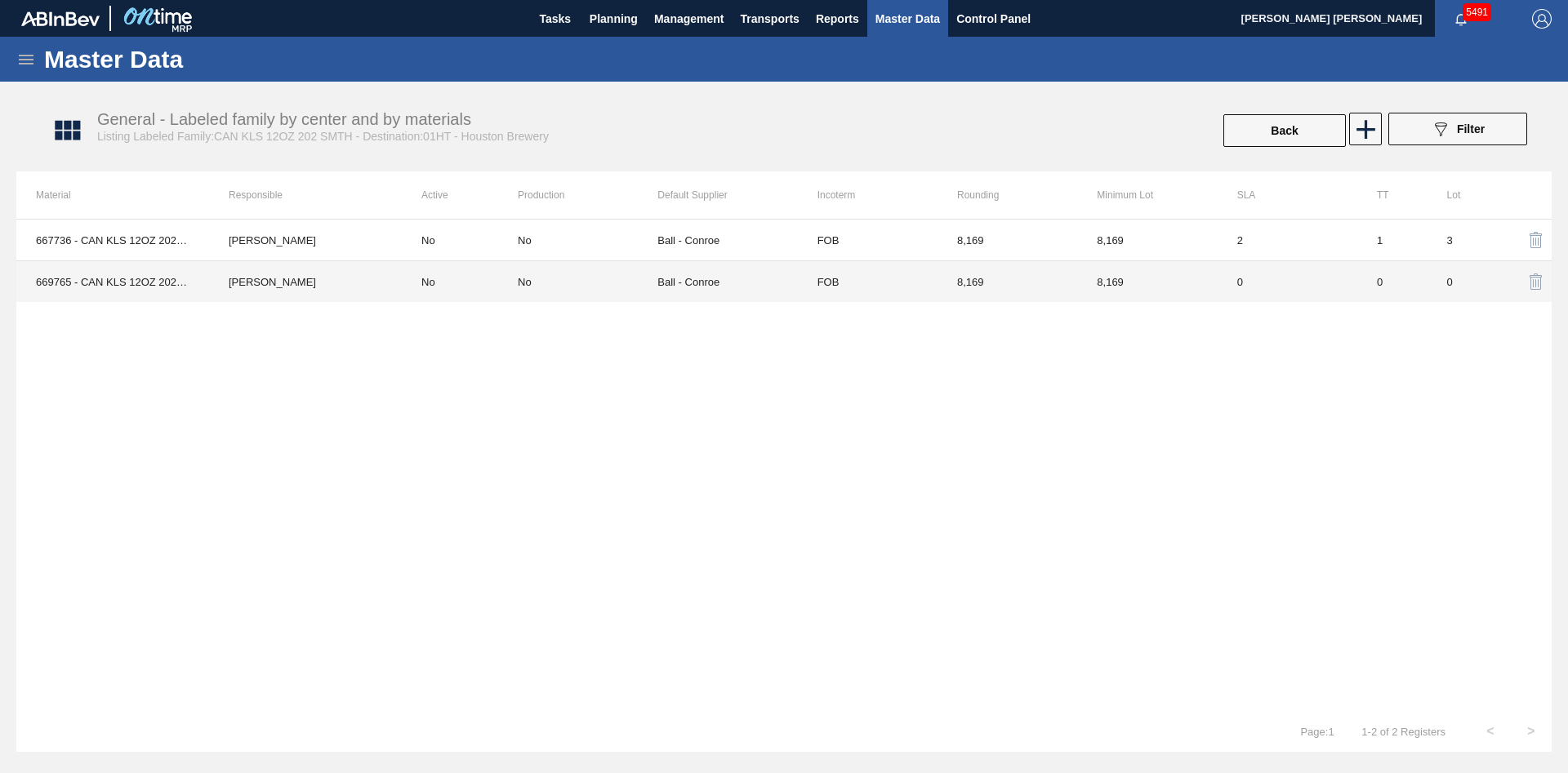
click at [563, 285] on div "No" at bounding box center [588, 282] width 140 height 12
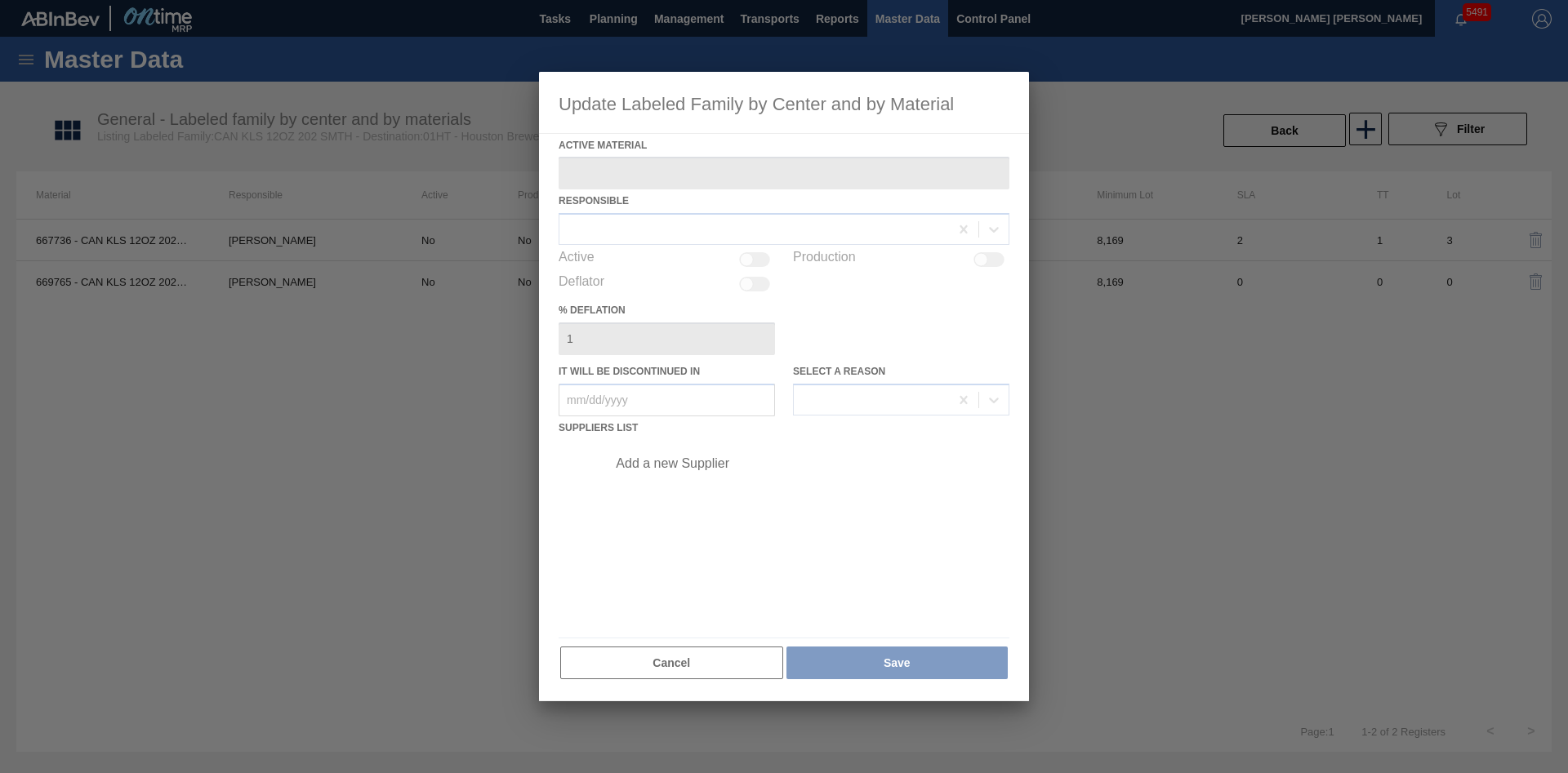
click at [672, 669] on div at bounding box center [784, 387] width 490 height 630
type Material "669765 - CAN KLS 12OZ 202 4.9% SMTH 0222 GEN BEER"
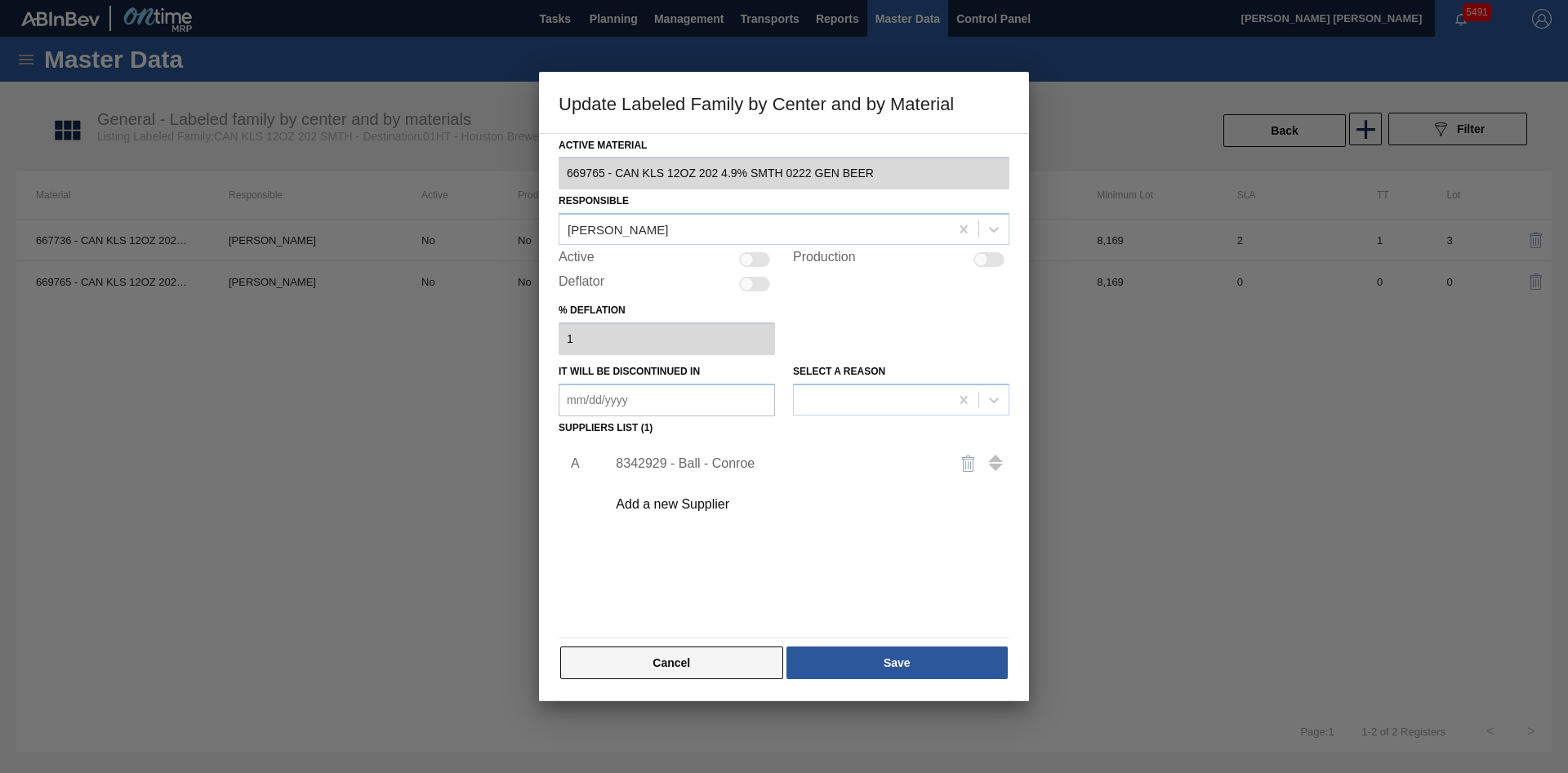
click at [670, 662] on button "Cancel" at bounding box center [672, 663] width 223 height 33
